Goal: Information Seeking & Learning: Learn about a topic

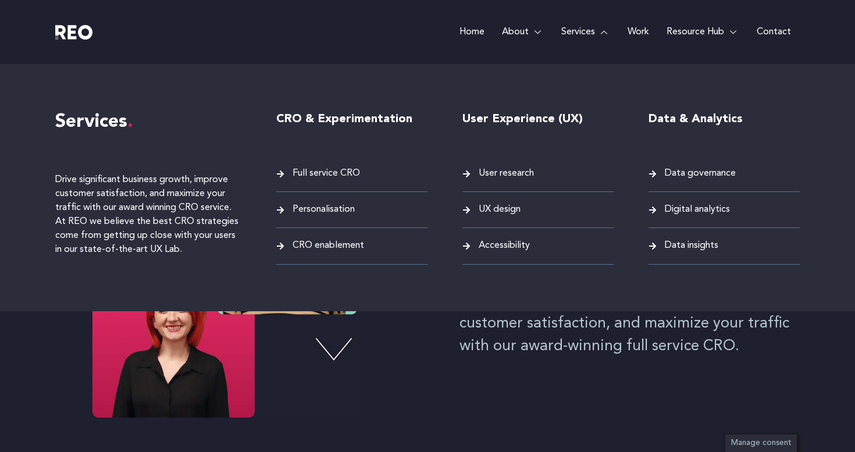
click at [349, 212] on span "Personalisation" at bounding box center [322, 210] width 65 height 16
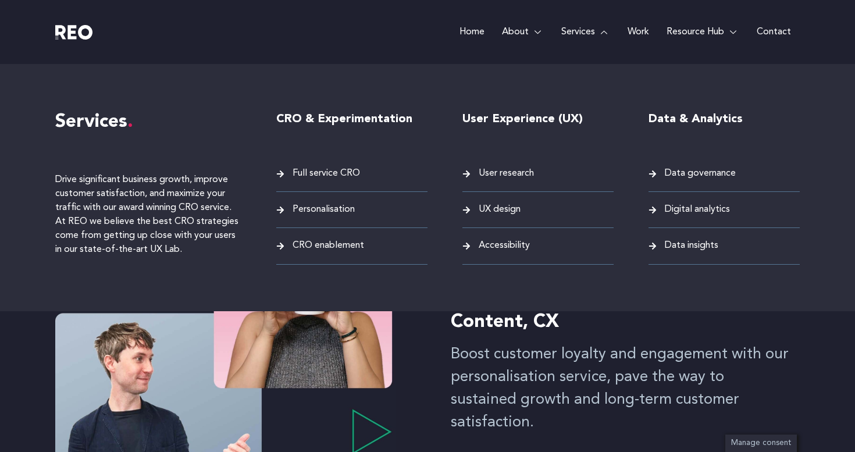
click at [325, 248] on span "CRO enablement" at bounding box center [327, 246] width 74 height 16
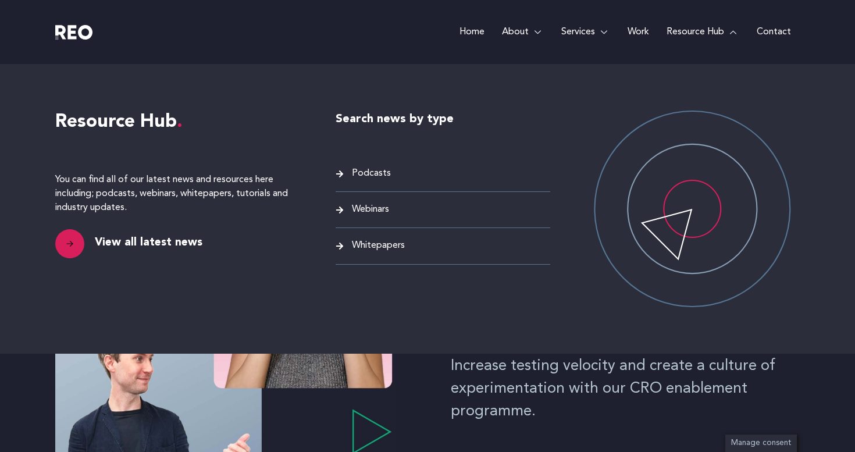
click at [690, 29] on link "Resource Hub" at bounding box center [703, 32] width 90 height 64
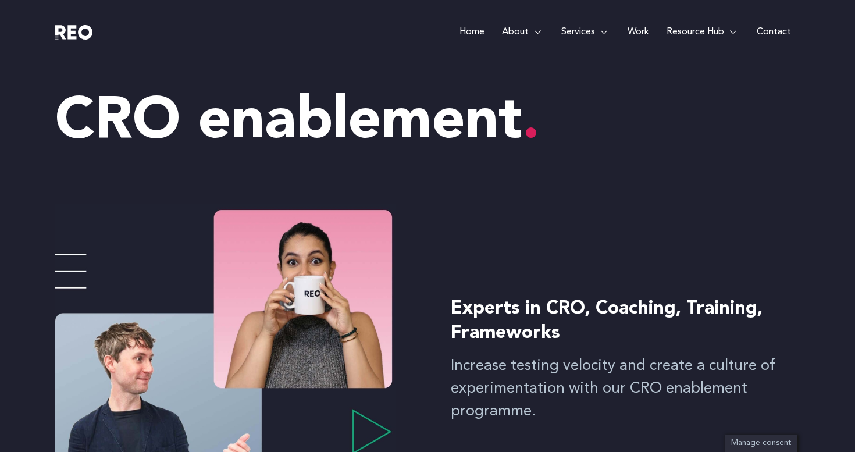
click at [640, 30] on link "Work" at bounding box center [638, 32] width 39 height 64
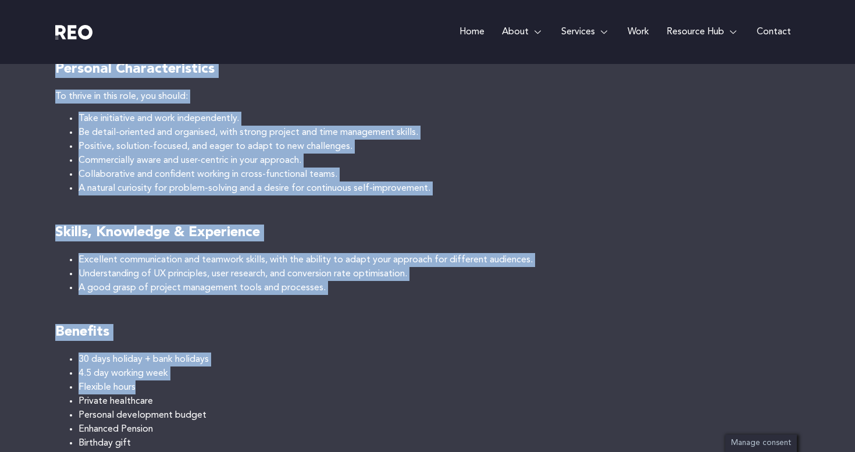
scroll to position [663, 0]
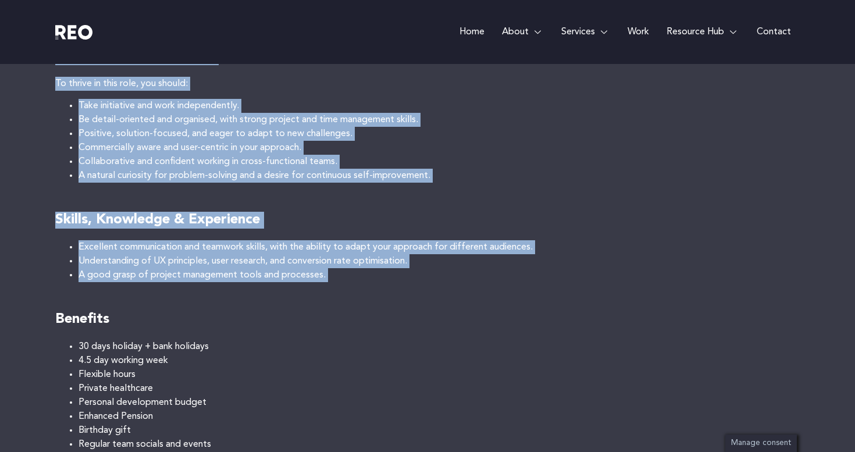
drag, startPoint x: 51, startPoint y: 94, endPoint x: 365, endPoint y: 283, distance: 366.3
click at [365, 284] on div "Job Openings Junior Digital Experience Consultant About the job Do you want to …" at bounding box center [427, 62] width 855 height 1039
copy div "Your Role As a Junior Digital Experience Consultant, you will: Support Research…"
